Goal: Communication & Community: Answer question/provide support

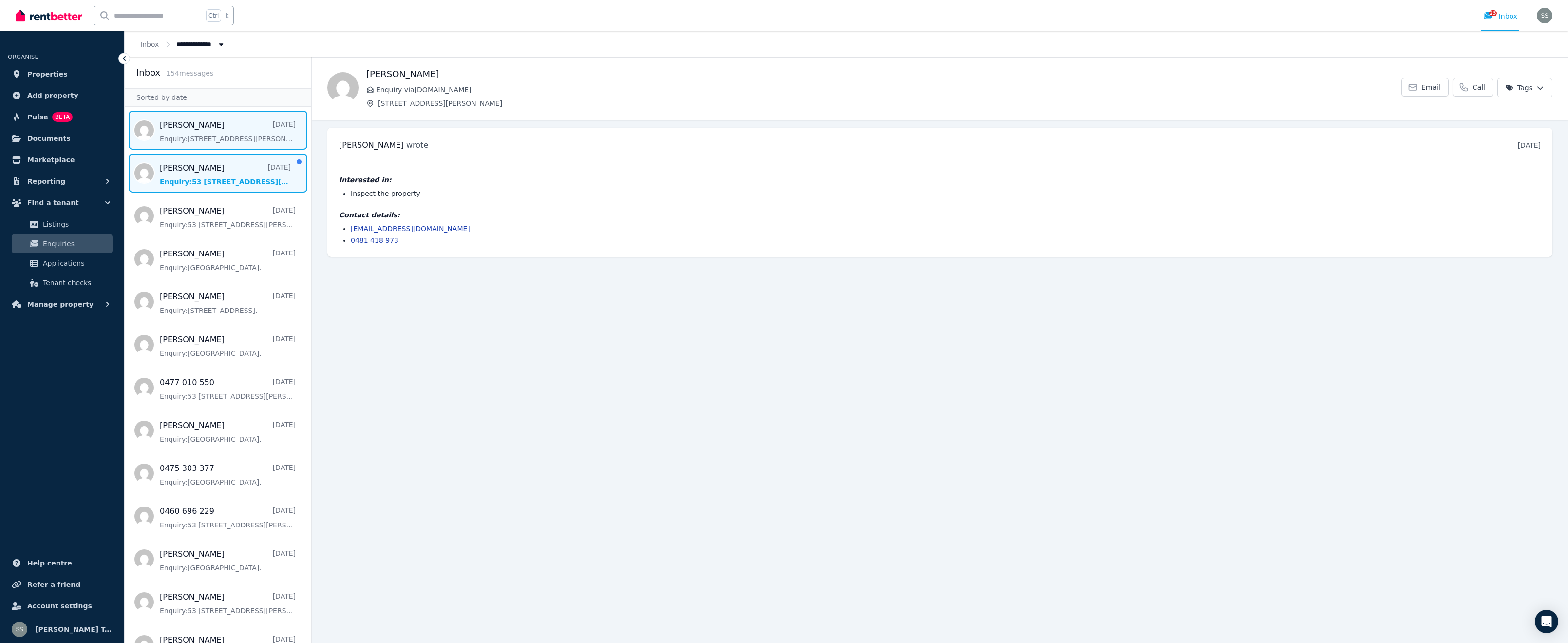
click at [170, 180] on span "Message list" at bounding box center [217, 173] width 186 height 39
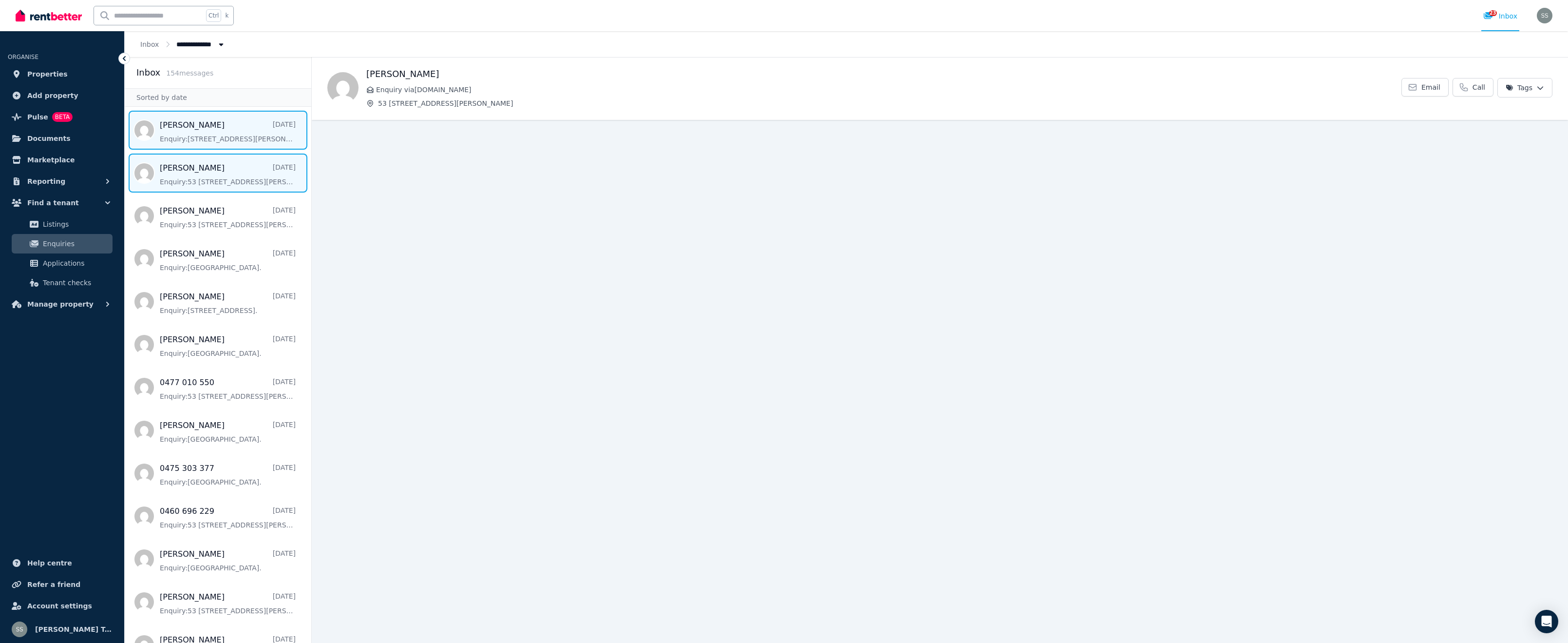
click at [206, 136] on span "Message list" at bounding box center [217, 130] width 186 height 39
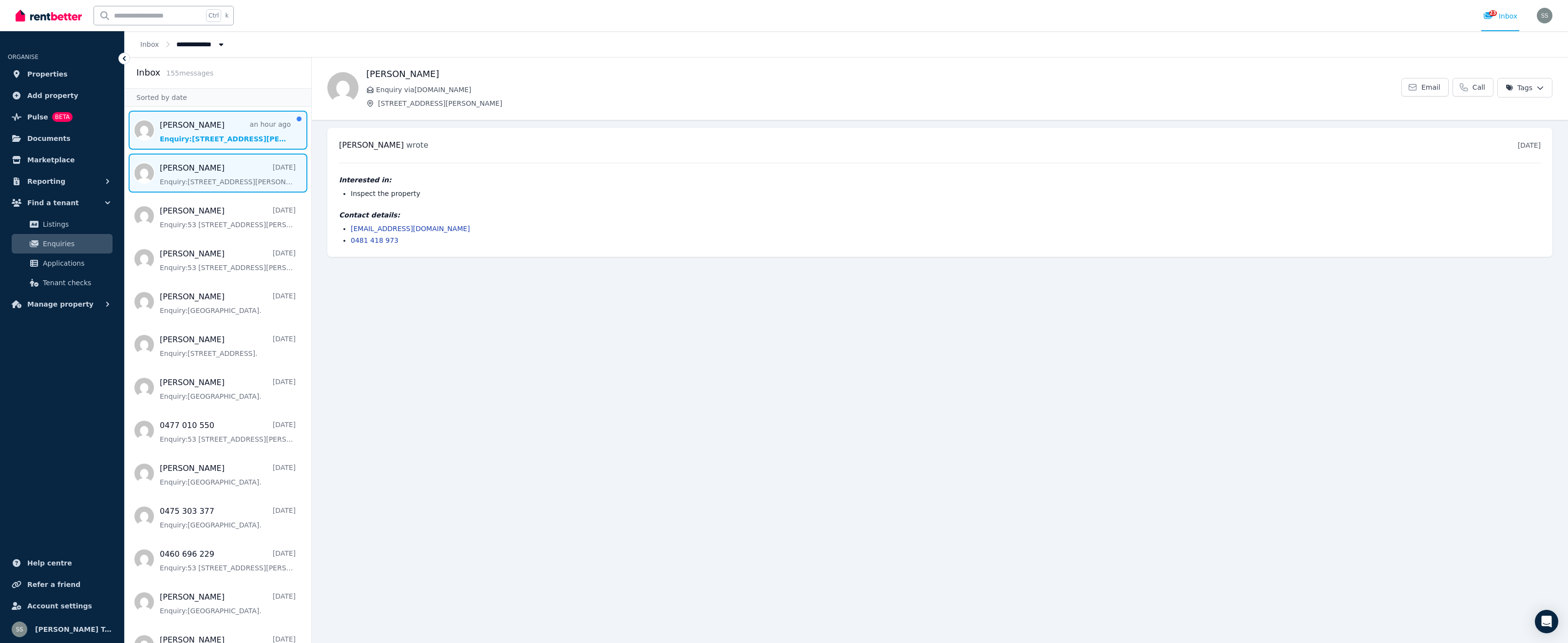
click at [233, 136] on span "Message list" at bounding box center [217, 130] width 186 height 39
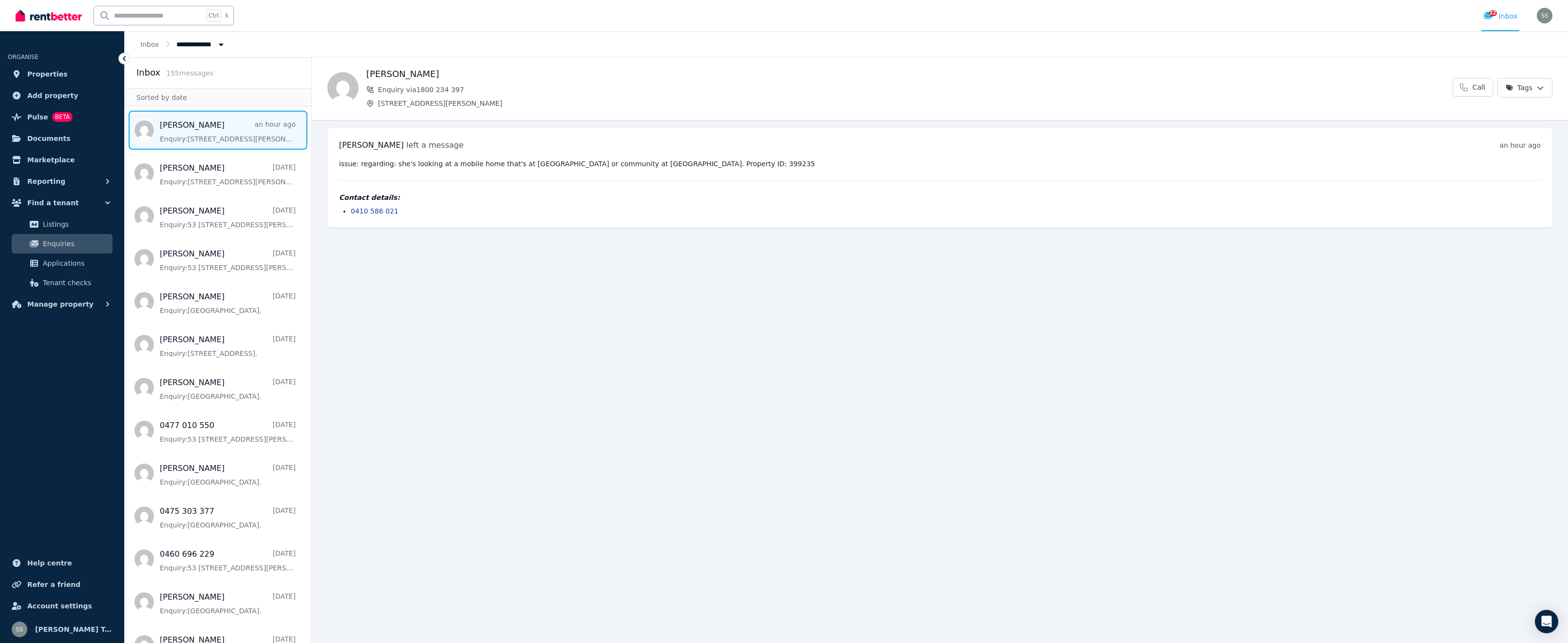
click at [234, 136] on span "Message list" at bounding box center [217, 130] width 186 height 39
click at [182, 136] on span "Message list" at bounding box center [217, 130] width 186 height 39
